Goal: Information Seeking & Learning: Compare options

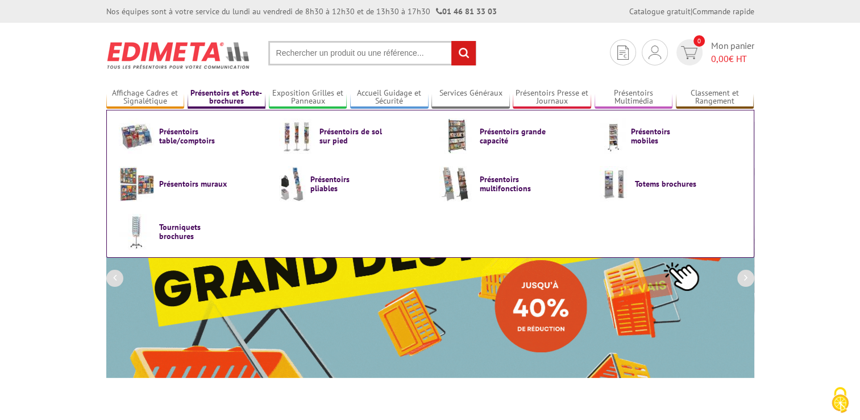
click at [234, 90] on link "Présentoirs et Porte-brochures" at bounding box center [227, 97] width 78 height 19
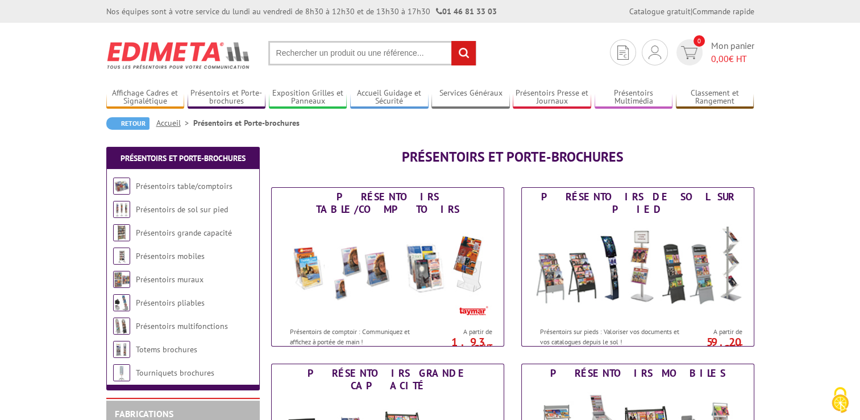
click at [337, 57] on input "text" at bounding box center [372, 53] width 208 height 24
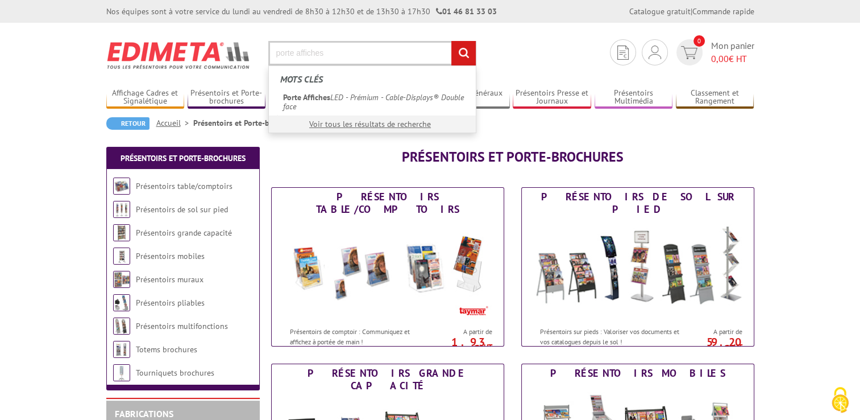
type input "porte affiches"
click at [451, 41] on input "rechercher" at bounding box center [463, 53] width 24 height 24
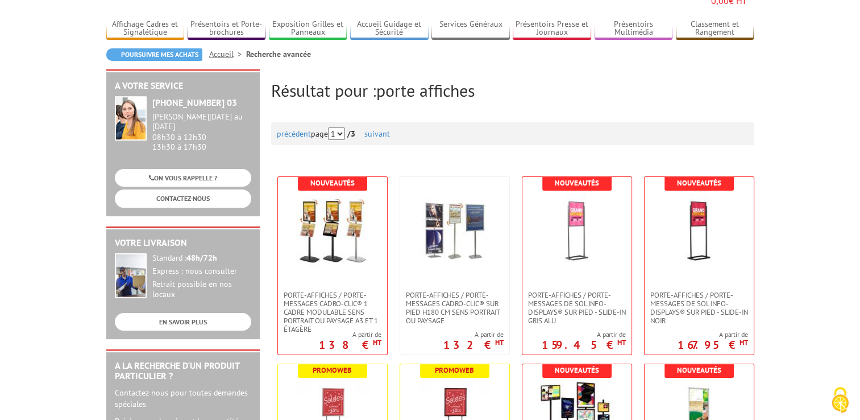
scroll to position [86, 0]
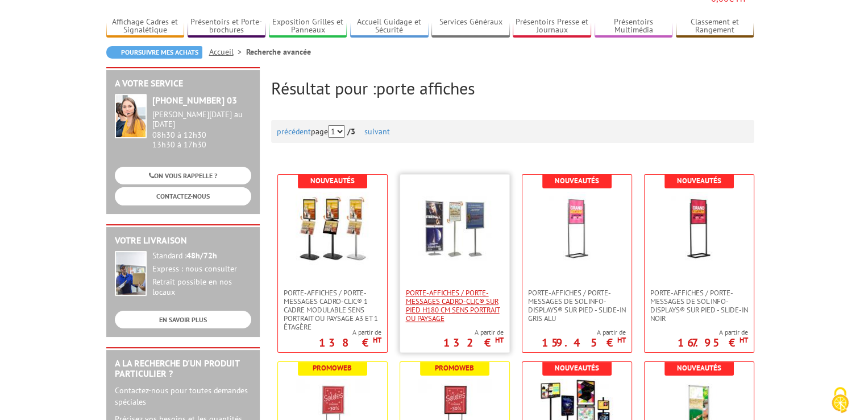
click at [465, 292] on span "Porte-affiches / Porte-messages Cadro-Clic® sur pied H180 cm sens portrait ou p…" at bounding box center [455, 305] width 98 height 34
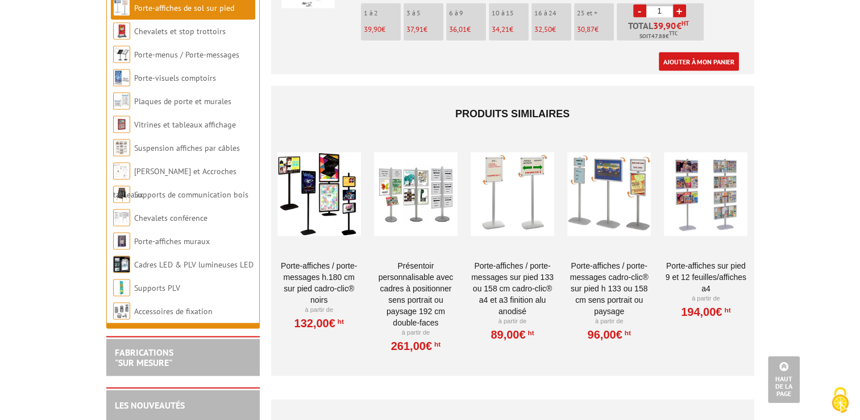
scroll to position [2306, 0]
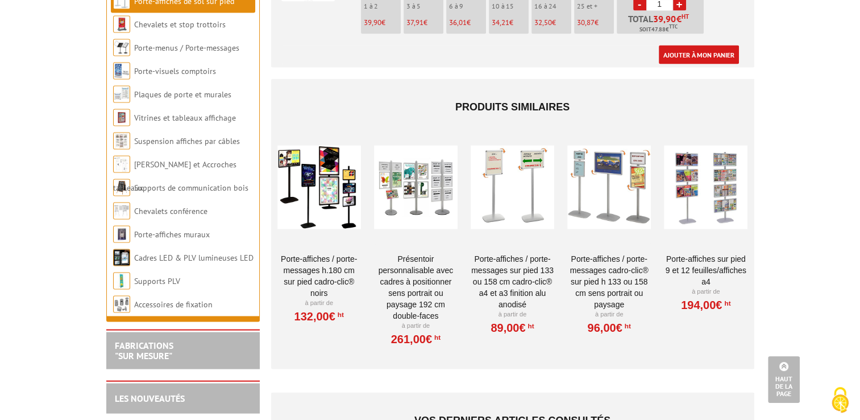
click at [505, 173] on div at bounding box center [513, 188] width 84 height 114
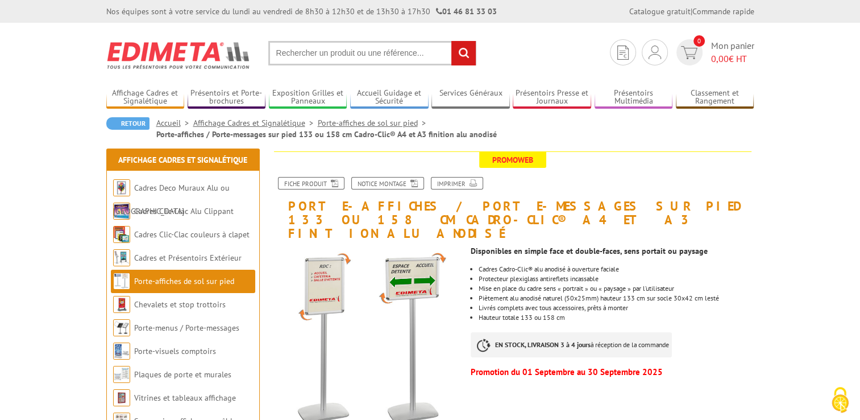
click at [364, 59] on input "text" at bounding box center [372, 53] width 208 height 24
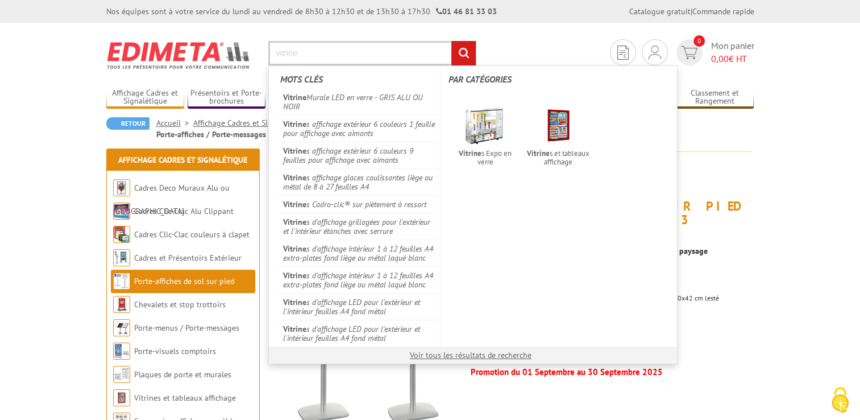
type input "vitrine"
click at [458, 51] on input "rechercher" at bounding box center [463, 53] width 24 height 24
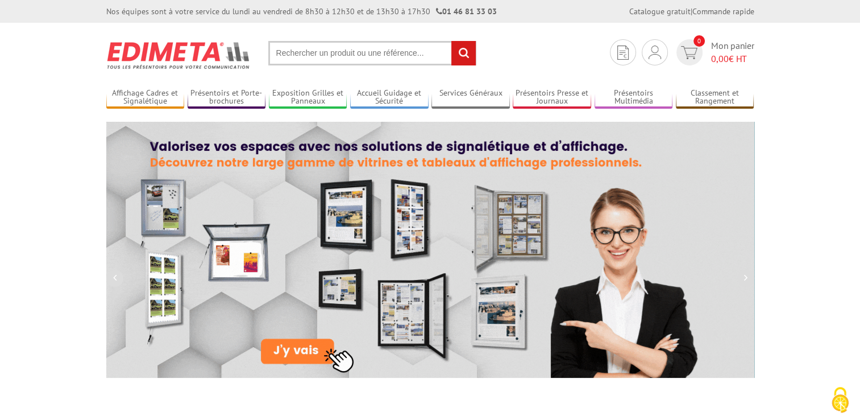
click at [332, 56] on input "text" at bounding box center [372, 53] width 208 height 24
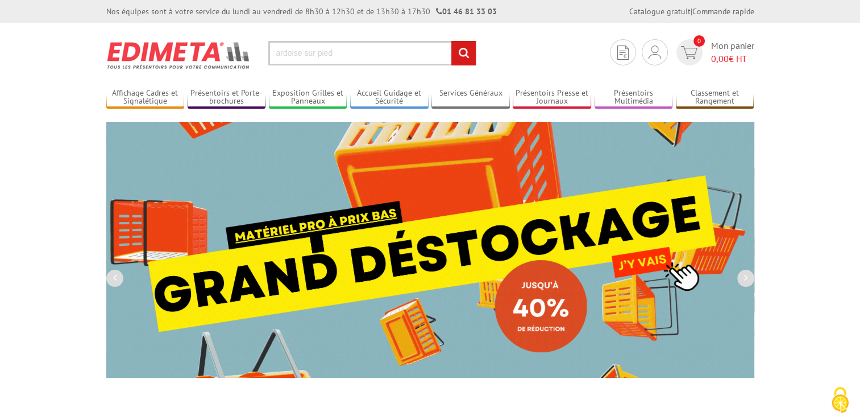
type input "ardoise sur pied"
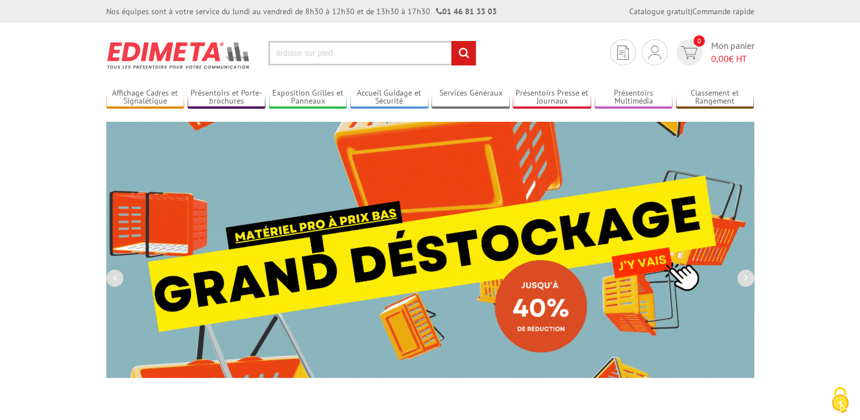
click at [451, 41] on input "rechercher" at bounding box center [463, 53] width 24 height 24
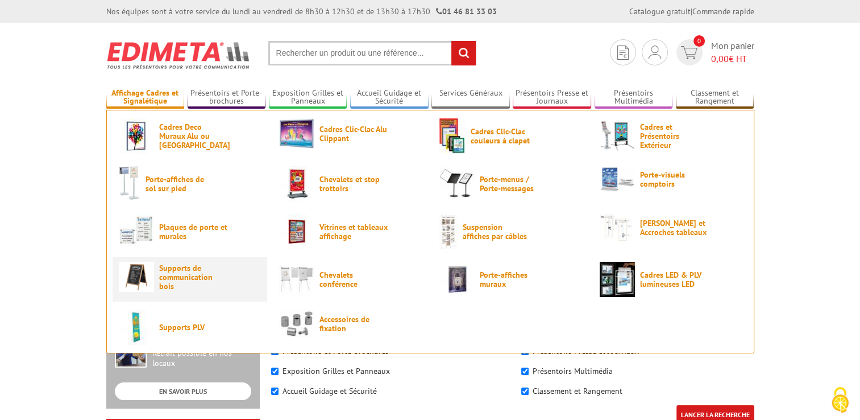
click at [180, 272] on span "Supports de communication bois" at bounding box center [193, 276] width 68 height 27
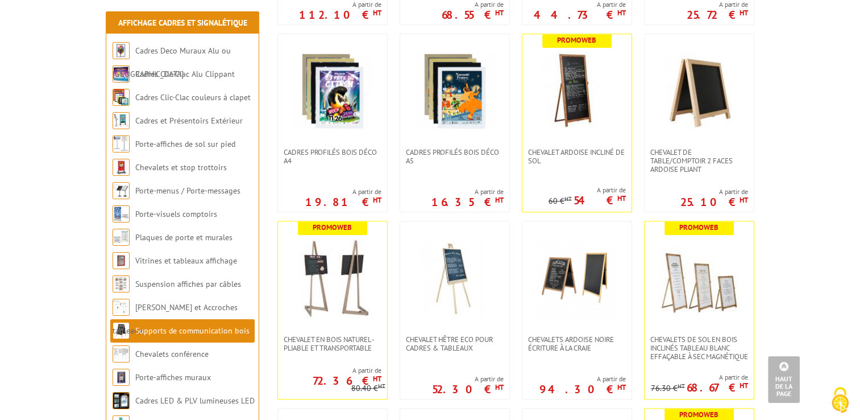
scroll to position [738, 0]
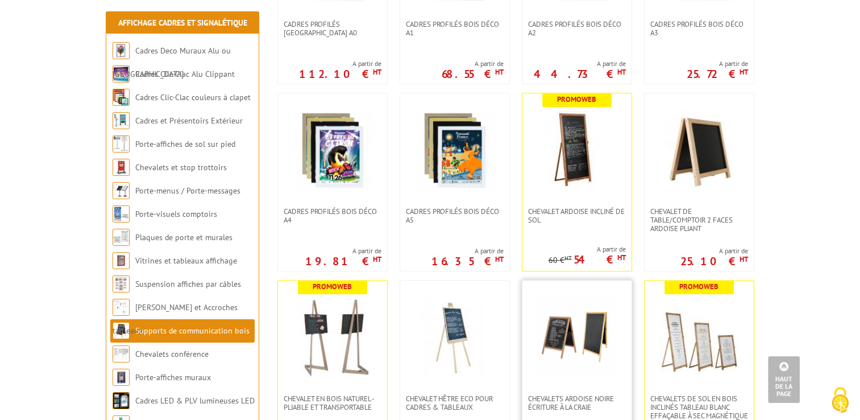
click at [582, 337] on img at bounding box center [577, 337] width 80 height 80
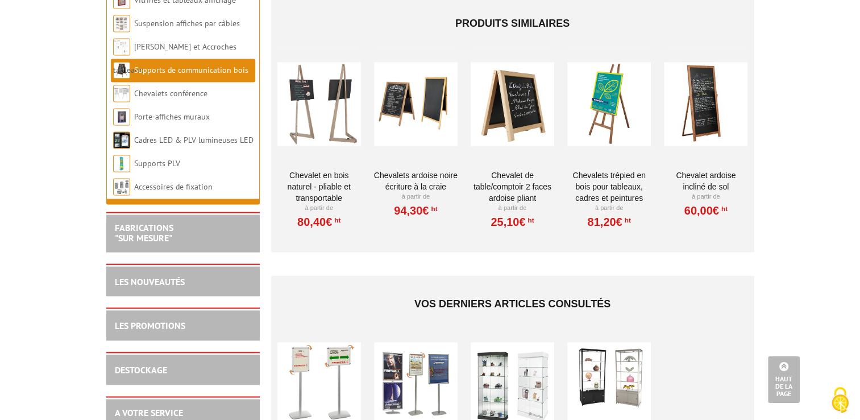
scroll to position [1754, 0]
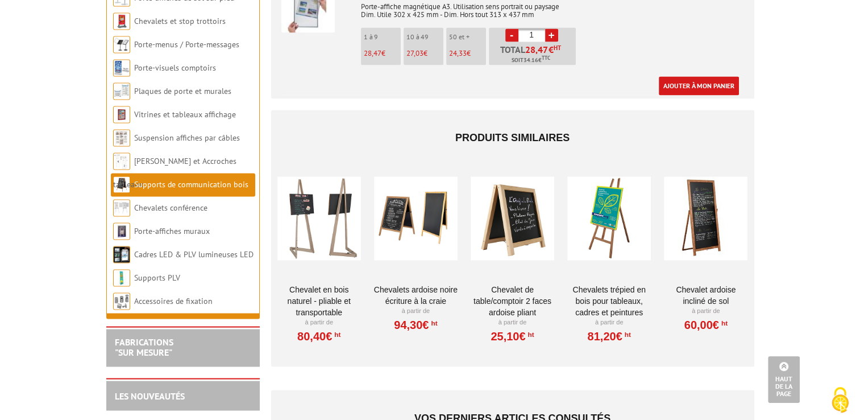
click at [701, 234] on div at bounding box center [706, 218] width 84 height 114
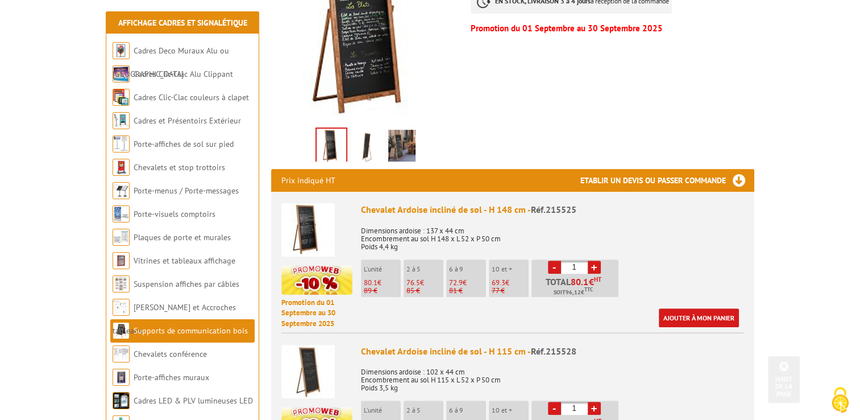
scroll to position [359, 0]
